Goal: Information Seeking & Learning: Find specific fact

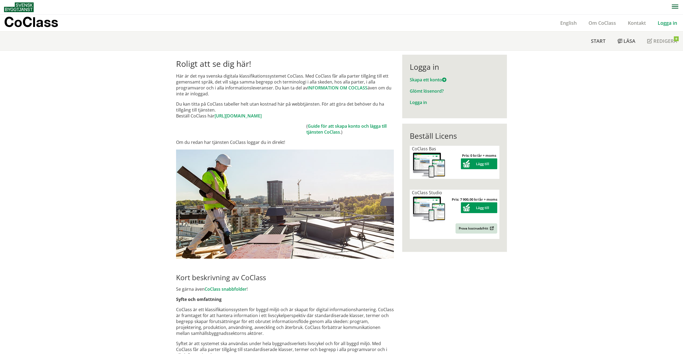
click at [674, 20] on link "Logga in" at bounding box center [667, 23] width 31 height 6
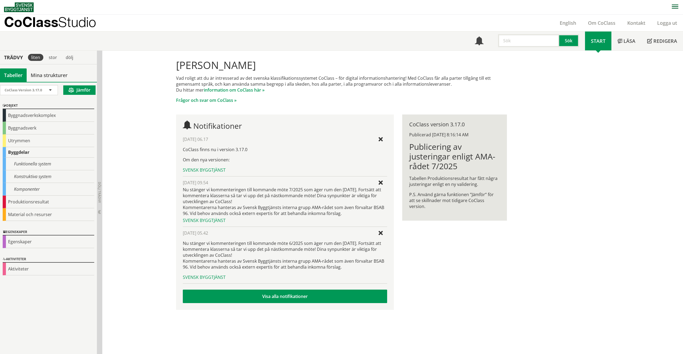
click at [538, 40] on input "text" at bounding box center [528, 40] width 61 height 13
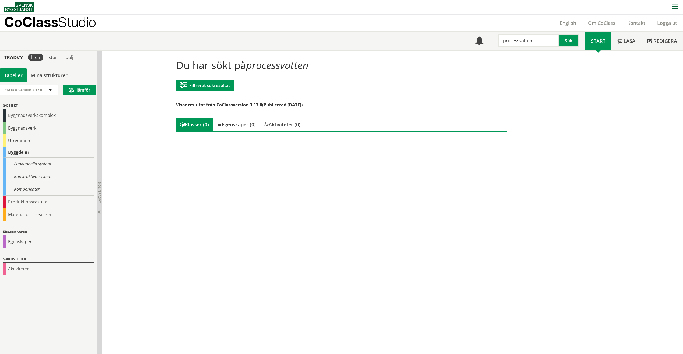
click at [503, 30] on div "CoClass Studio English Om CoClass Kontakt Logga ut" at bounding box center [343, 23] width 679 height 17
click at [546, 51] on div "Du har sökt på processvatten Filtrerat sökresultat Filtrera CoClass Version 3.1…" at bounding box center [392, 202] width 581 height 303
click at [547, 42] on input "processvatten" at bounding box center [528, 40] width 61 height 13
drag, startPoint x: 538, startPoint y: 41, endPoint x: 475, endPoint y: 41, distance: 63.5
click at [475, 41] on div "Meny processvatten Sök" at bounding box center [527, 40] width 116 height 19
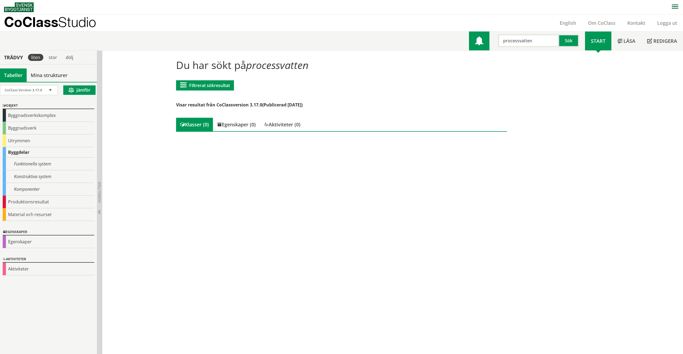
paste input "Processvattensystem"
click at [567, 42] on button "Sök" at bounding box center [569, 40] width 20 height 13
click at [546, 42] on input "Processvattensystem" at bounding box center [528, 40] width 61 height 13
drag, startPoint x: 554, startPoint y: 41, endPoint x: 466, endPoint y: 41, distance: 88.0
click at [466, 41] on div "Meny Processvattensystem Sök Start" at bounding box center [343, 40] width 679 height 19
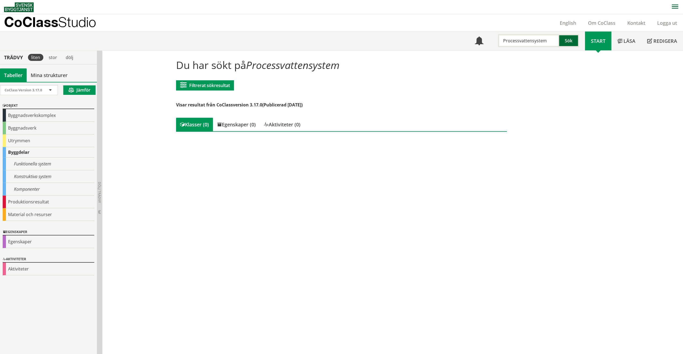
click at [568, 40] on button "Sök" at bounding box center [569, 40] width 20 height 13
drag, startPoint x: 551, startPoint y: 41, endPoint x: 528, endPoint y: 43, distance: 23.2
click at [529, 42] on input "Processvattensystem" at bounding box center [528, 40] width 61 height 13
click at [528, 43] on input "Processvattensystem" at bounding box center [528, 40] width 61 height 13
click at [553, 40] on input "Processvattensystem" at bounding box center [528, 40] width 61 height 13
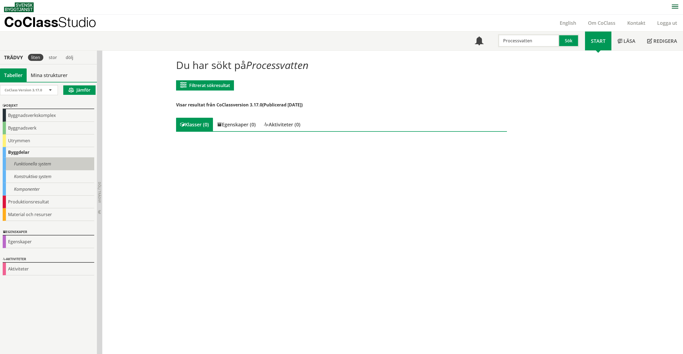
click at [29, 160] on div "Funktionella system" at bounding box center [49, 163] width 92 height 13
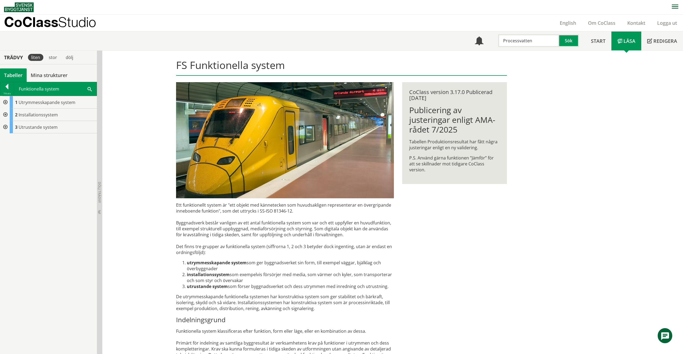
click at [3, 113] on div at bounding box center [5, 114] width 10 height 12
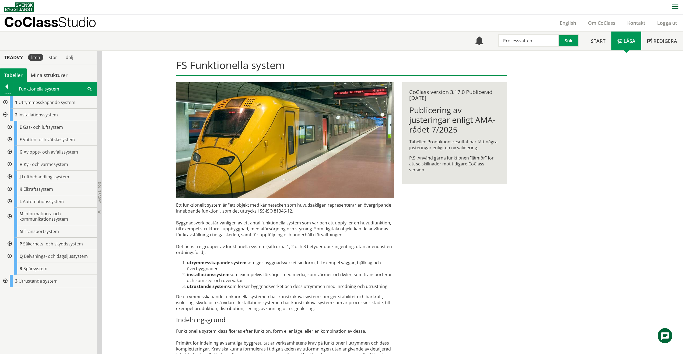
click at [11, 139] on div at bounding box center [9, 139] width 10 height 12
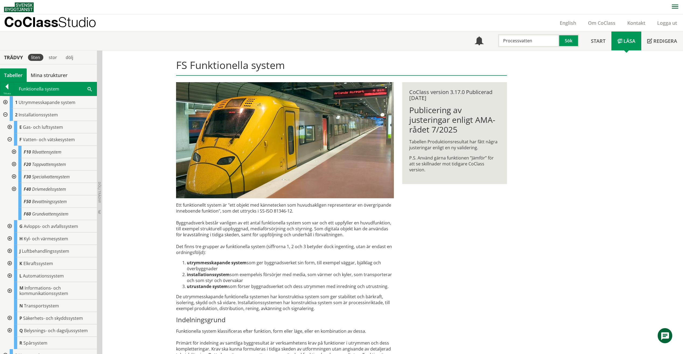
click at [14, 174] on div at bounding box center [14, 176] width 10 height 12
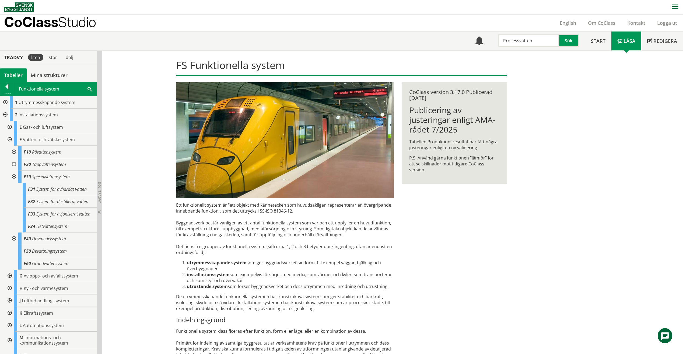
click at [15, 151] on div at bounding box center [14, 152] width 10 height 12
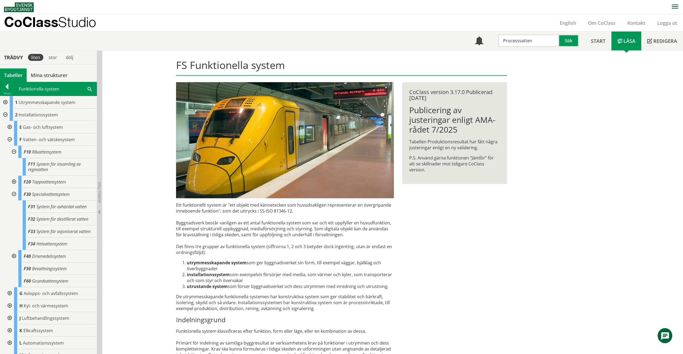
click at [15, 151] on div at bounding box center [14, 152] width 10 height 12
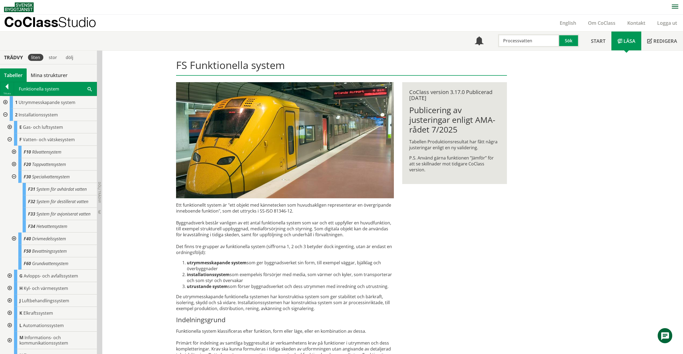
click at [536, 39] on input "Processvatten" at bounding box center [528, 40] width 61 height 13
click at [454, 39] on div "Meny Processvatten Sök Start Läsa" at bounding box center [343, 40] width 679 height 19
paste input "Överspänningsskyddsystem"
click at [565, 39] on button "Sök" at bounding box center [569, 40] width 20 height 13
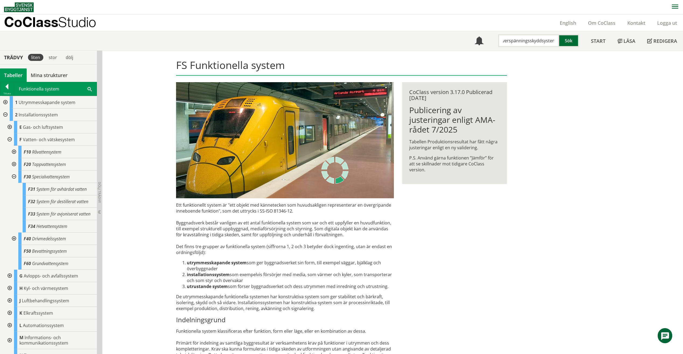
scroll to position [0, 0]
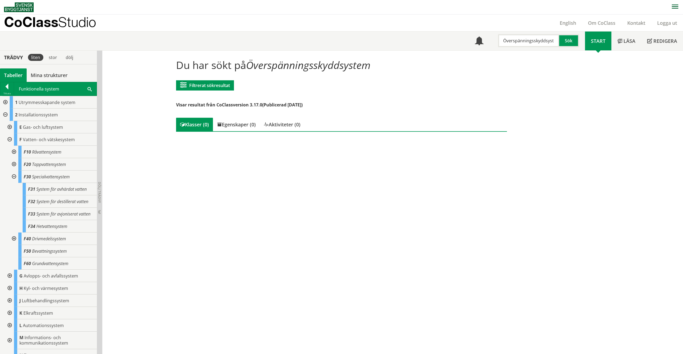
scroll to position [0, 2]
drag, startPoint x: 556, startPoint y: 41, endPoint x: 526, endPoint y: 42, distance: 29.6
click at [526, 42] on input "Överspänningsskyddsystem" at bounding box center [528, 40] width 61 height 13
click at [538, 43] on input "Överspänninm" at bounding box center [528, 40] width 61 height 13
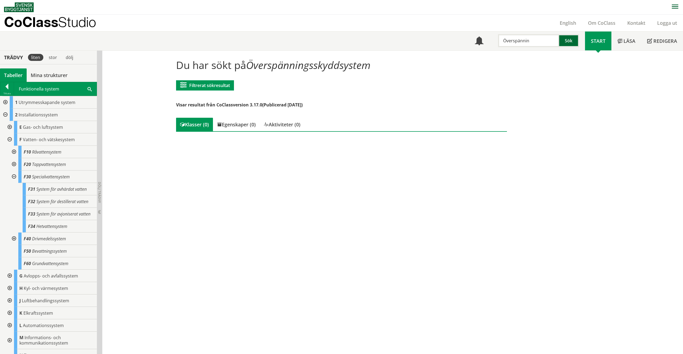
click at [574, 41] on button "Sök" at bounding box center [569, 40] width 20 height 13
click at [542, 40] on input "Överspännin" at bounding box center [528, 40] width 61 height 13
click at [10, 91] on div at bounding box center [6, 88] width 13 height 8
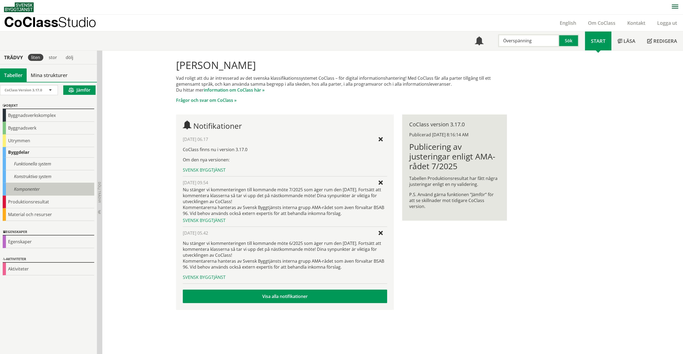
click at [18, 187] on div "Komponenter" at bounding box center [49, 189] width 92 height 13
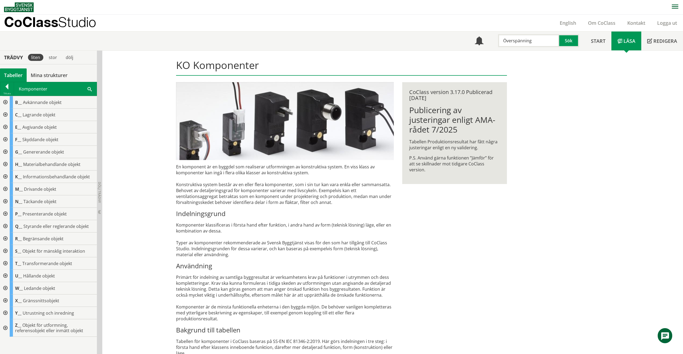
click at [8, 213] on div at bounding box center [5, 214] width 10 height 12
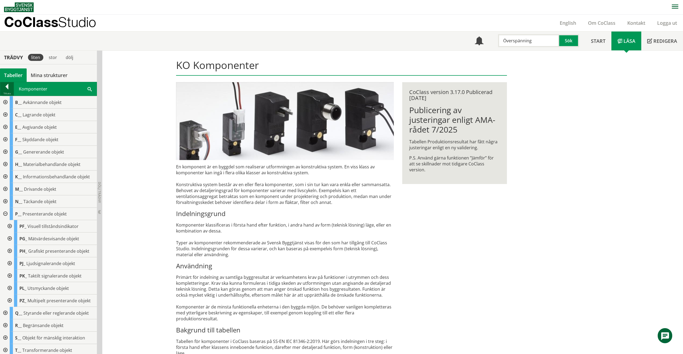
click at [3, 88] on div at bounding box center [6, 88] width 13 height 8
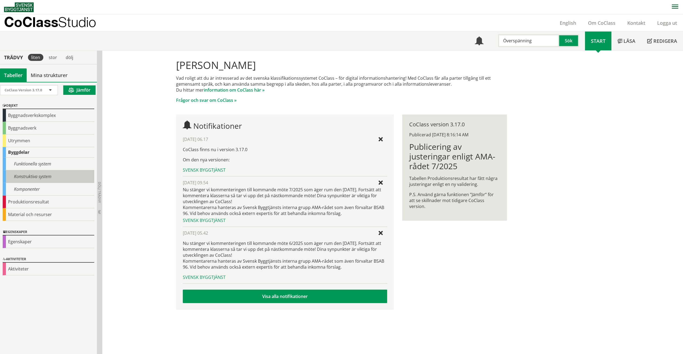
click at [25, 180] on div "Konstruktiva system" at bounding box center [49, 176] width 92 height 13
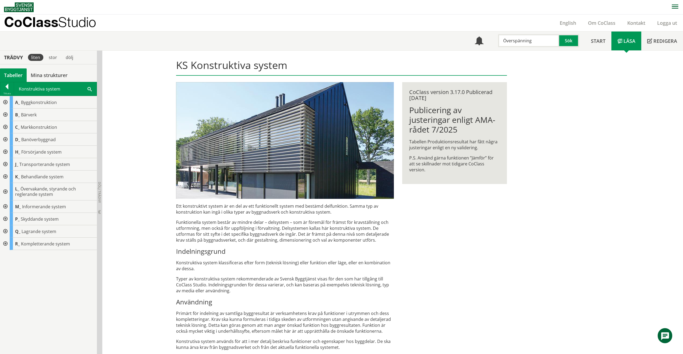
click at [5, 217] on div at bounding box center [5, 219] width 10 height 12
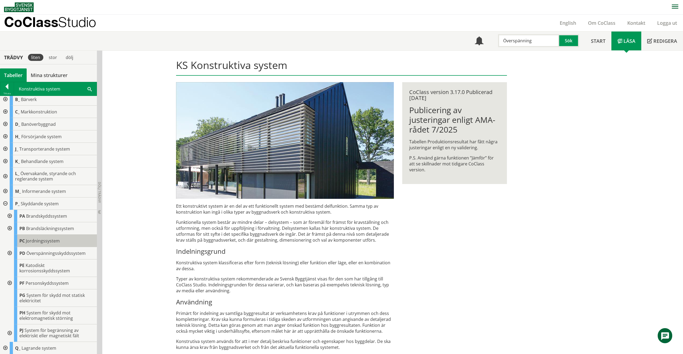
scroll to position [28, 0]
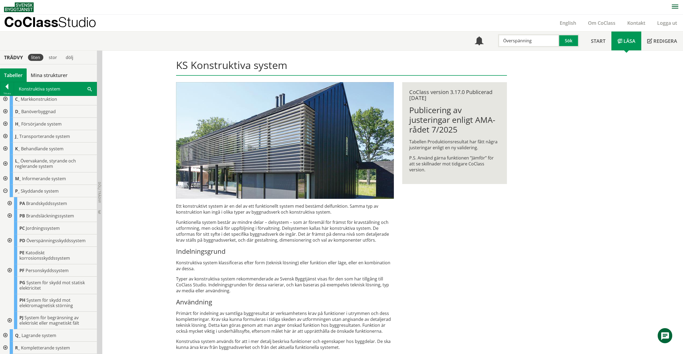
click at [9, 240] on div at bounding box center [9, 240] width 10 height 12
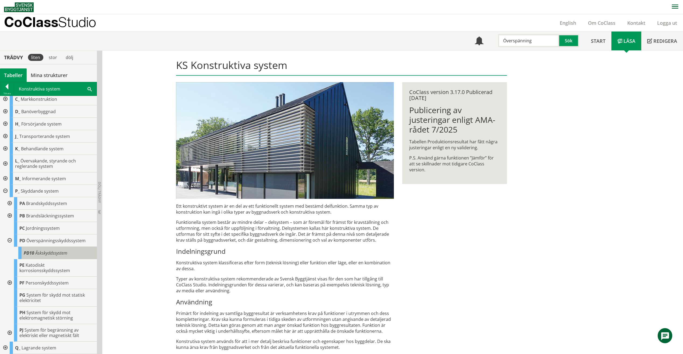
click at [47, 254] on span "Åskskyddssystem" at bounding box center [51, 253] width 32 height 6
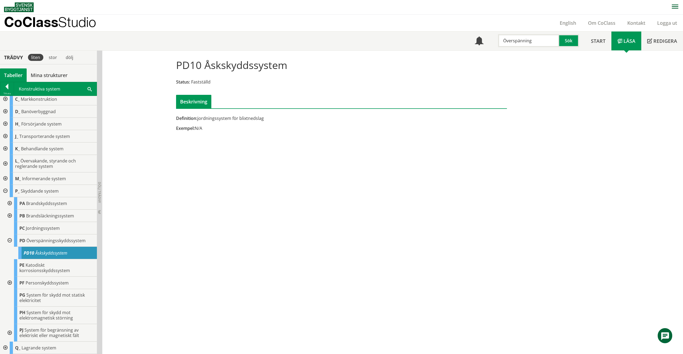
drag, startPoint x: 297, startPoint y: 68, endPoint x: 248, endPoint y: 66, distance: 49.8
click at [210, 68] on div "PD10 Åskskyddssystem Status: Fastställd Beskrivning" at bounding box center [341, 82] width 339 height 54
click at [282, 65] on h1 "PD10 Åskskyddssystem" at bounding box center [231, 65] width 111 height 12
drag, startPoint x: 284, startPoint y: 65, endPoint x: 196, endPoint y: 64, distance: 88.0
click at [196, 64] on h1 "PD10 Åskskyddssystem" at bounding box center [231, 65] width 111 height 12
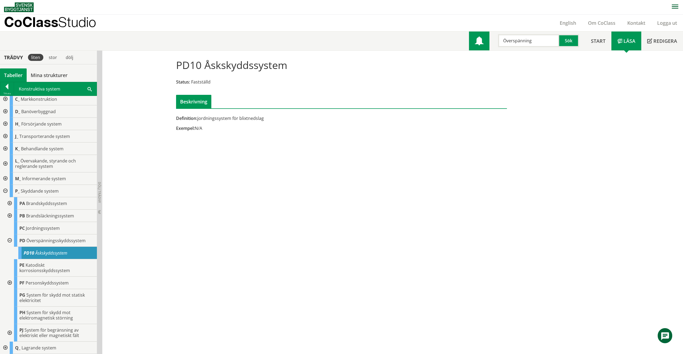
drag, startPoint x: 529, startPoint y: 40, endPoint x: 485, endPoint y: 41, distance: 44.2
click at [485, 41] on div "Meny Överspänning Sök" at bounding box center [527, 40] width 116 height 19
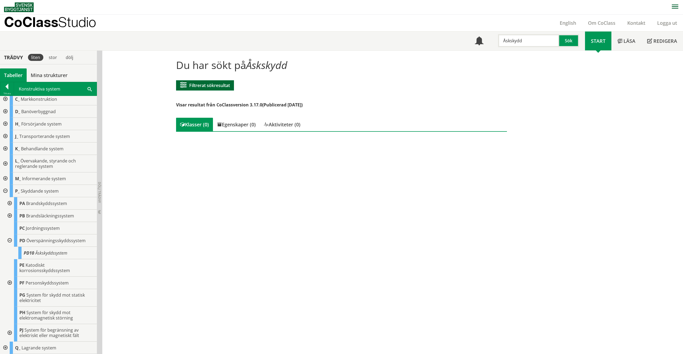
click at [191, 89] on button "Filtrerat sökresultat" at bounding box center [205, 85] width 58 height 10
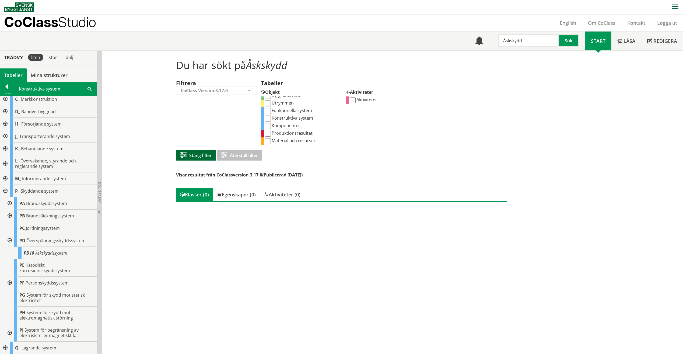
click at [194, 154] on button "Stäng filter" at bounding box center [196, 155] width 40 height 10
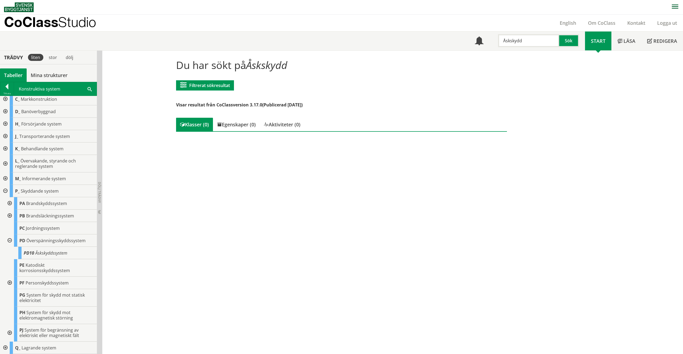
click at [546, 38] on input "Åskskydd" at bounding box center [528, 40] width 61 height 13
click at [13, 78] on div "Tabeller" at bounding box center [13, 74] width 27 height 13
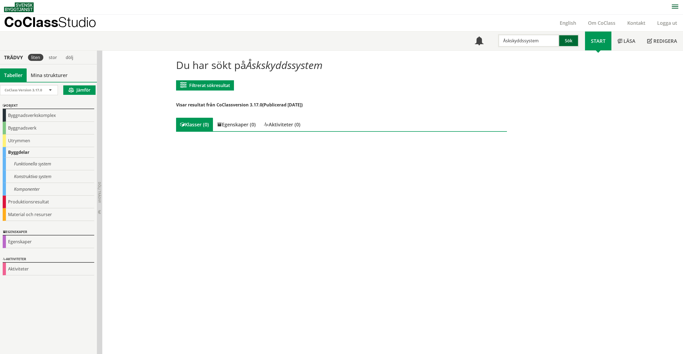
click at [569, 41] on button "Sök" at bounding box center [569, 40] width 20 height 13
click at [593, 42] on span "Start" at bounding box center [598, 41] width 15 height 6
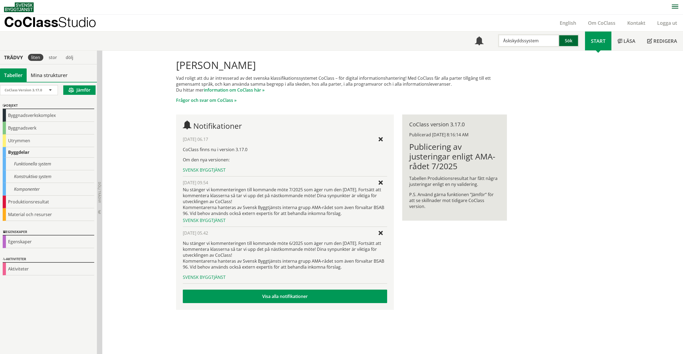
click at [566, 40] on button "Sök" at bounding box center [569, 40] width 20 height 13
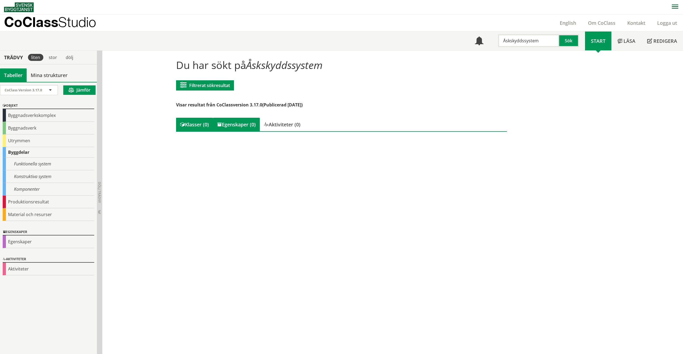
click at [234, 125] on div "Egenskaper (0)" at bounding box center [236, 124] width 47 height 13
click at [290, 122] on div "Aktiviteter (0)" at bounding box center [282, 124] width 45 height 13
click at [205, 124] on div "Klasser (0)" at bounding box center [194, 124] width 37 height 13
click at [548, 56] on div "Du har sökt på Åskskyddssystem Filtrerat sökresultat Filtrera CoClass Version 3…" at bounding box center [392, 202] width 581 height 303
drag, startPoint x: 538, startPoint y: 40, endPoint x: 468, endPoint y: 49, distance: 70.5
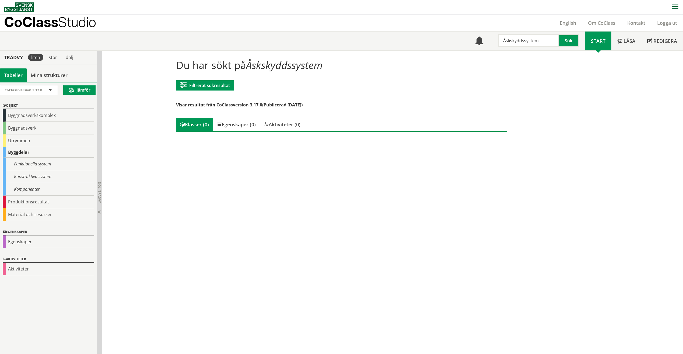
click at [468, 49] on div "Meny Åskskyddssystem Sök Start Läsa" at bounding box center [343, 40] width 679 height 19
type input "utrustning"
click at [470, 42] on div "Meny utrustning Sök" at bounding box center [527, 40] width 116 height 19
click at [526, 37] on input "Stolpa" at bounding box center [528, 40] width 61 height 13
click at [522, 42] on input "Stolpe" at bounding box center [528, 40] width 61 height 13
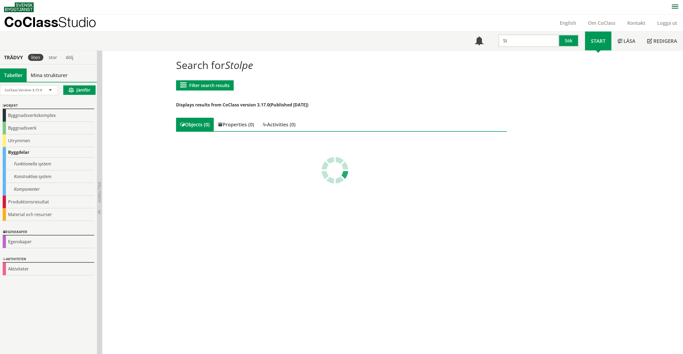
type input "S"
type input "stolpe"
click at [672, 21] on link "Logga ut" at bounding box center [667, 23] width 32 height 6
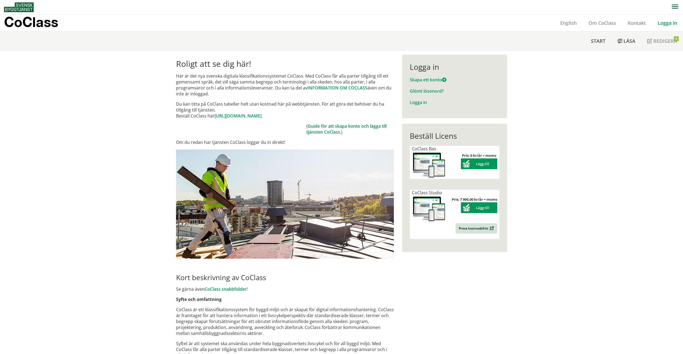
click at [663, 26] on link "Logga in" at bounding box center [667, 23] width 31 height 6
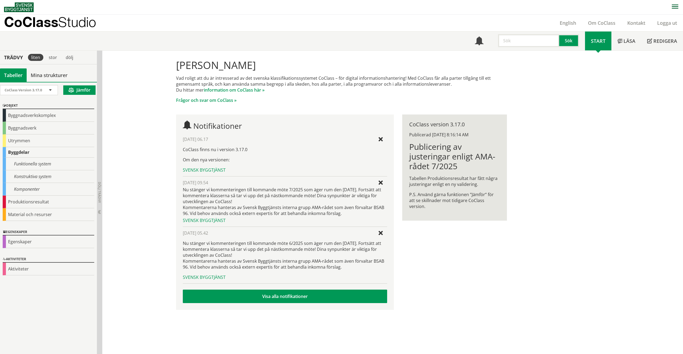
click at [511, 45] on input "text" at bounding box center [528, 40] width 61 height 13
type input "stolpe"
